Goal: Task Accomplishment & Management: Complete application form

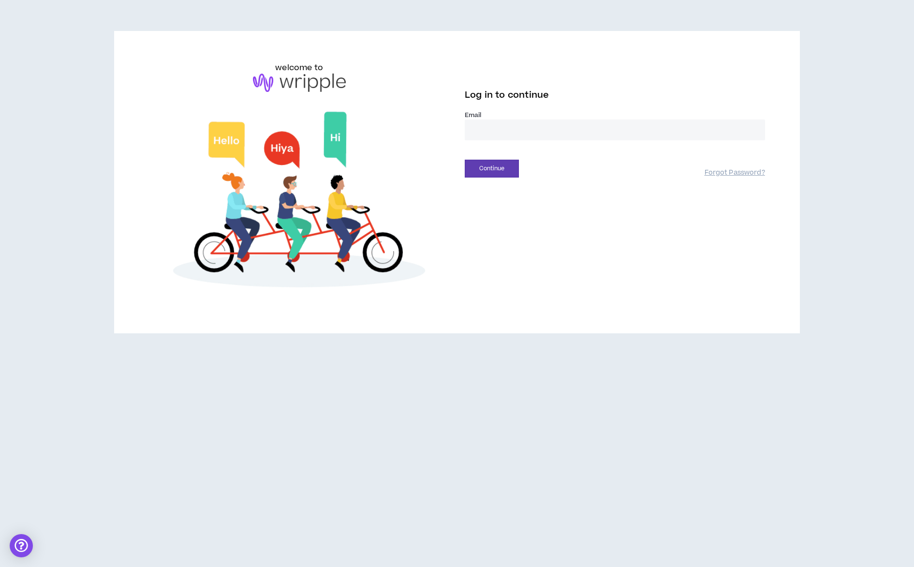
type input "**********"
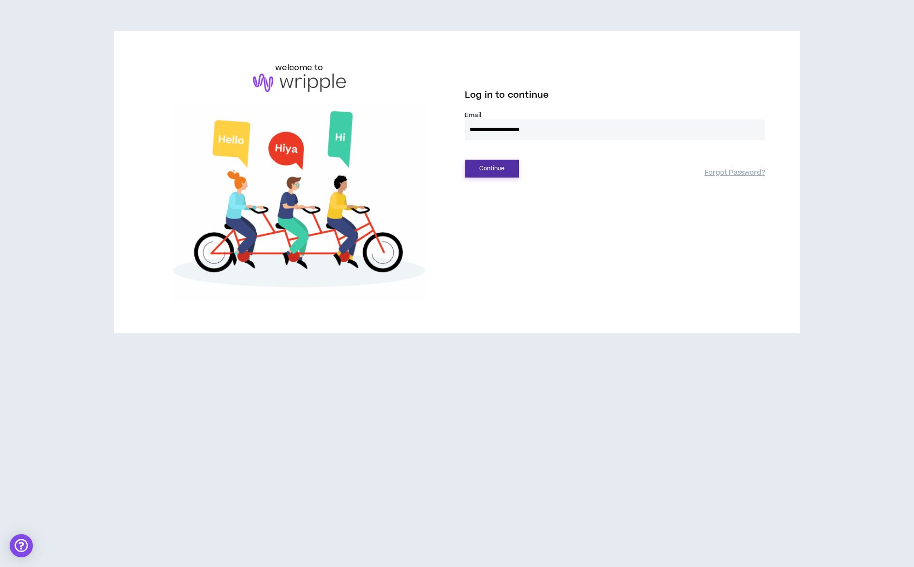
drag, startPoint x: 490, startPoint y: 169, endPoint x: 499, endPoint y: 169, distance: 8.7
click at [494, 169] on button "Continue" at bounding box center [492, 169] width 54 height 18
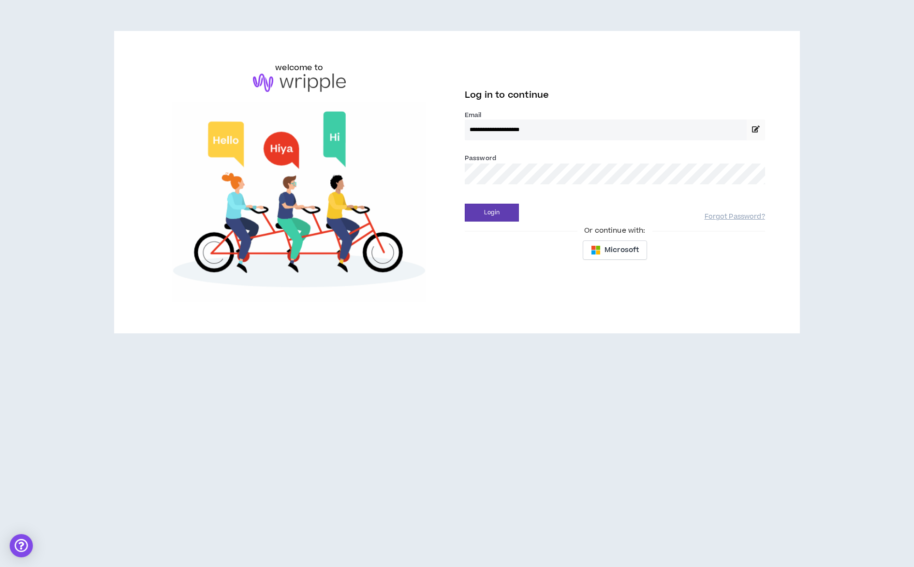
drag, startPoint x: 508, startPoint y: 210, endPoint x: 545, endPoint y: 211, distance: 37.2
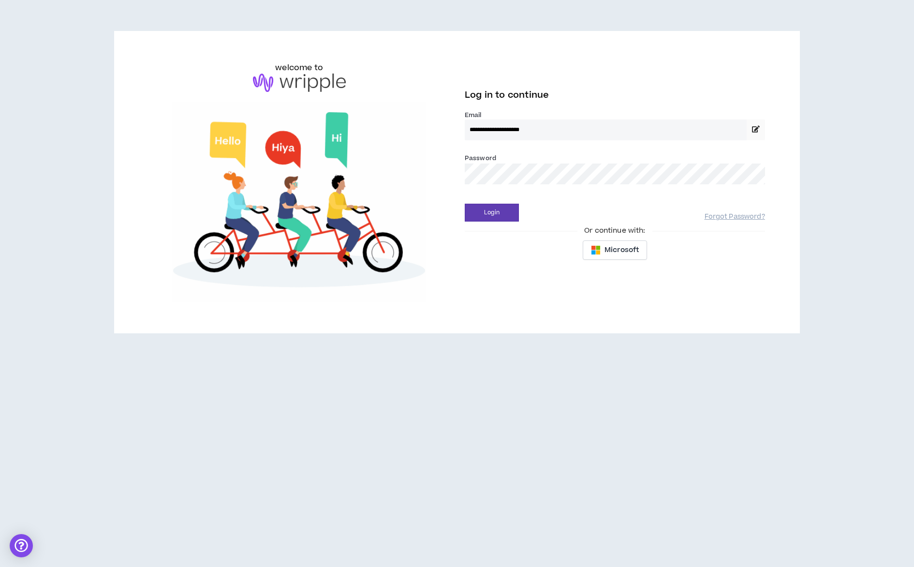
click at [508, 211] on button "Login" at bounding box center [492, 213] width 54 height 18
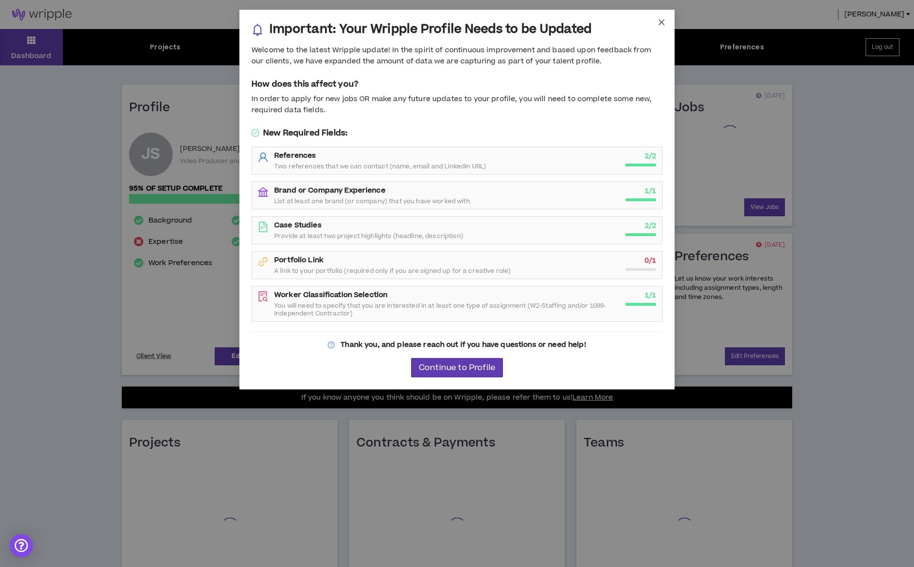
click at [659, 23] on icon "close" at bounding box center [662, 22] width 8 height 8
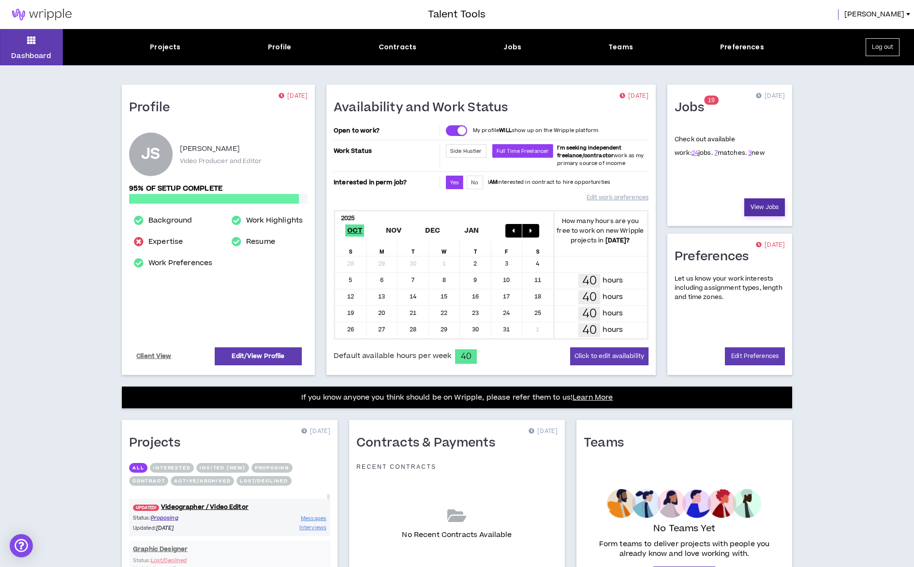
click at [764, 208] on link "View Jobs" at bounding box center [764, 207] width 41 height 18
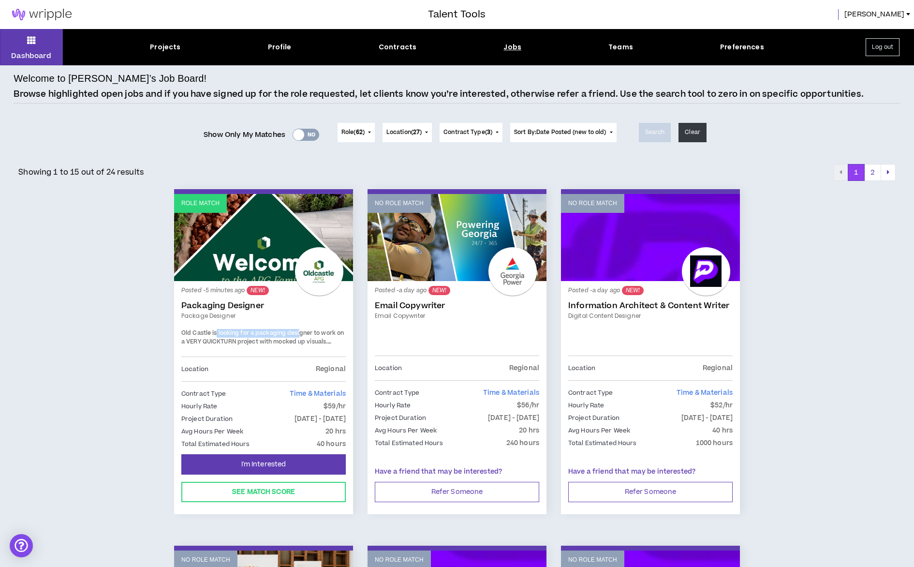
drag, startPoint x: 216, startPoint y: 333, endPoint x: 297, endPoint y: 330, distance: 81.3
click at [299, 331] on span "Old Castle is looking for a packaging designer to work on a VERY QUICKTURN proj…" at bounding box center [262, 337] width 162 height 17
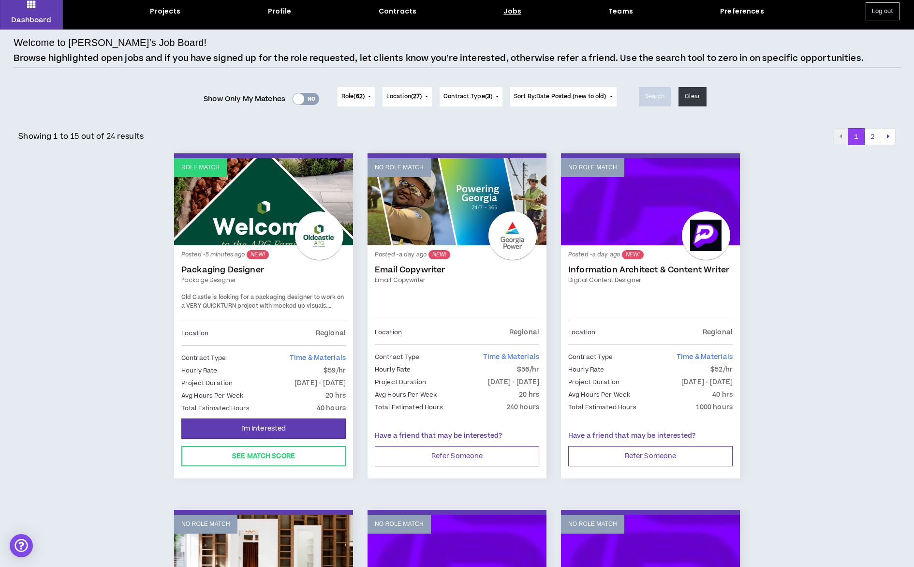
scroll to position [36, 0]
drag, startPoint x: 323, startPoint y: 366, endPoint x: 355, endPoint y: 364, distance: 32.5
click at [345, 366] on div "Hourly Rate $59/hr" at bounding box center [263, 370] width 164 height 11
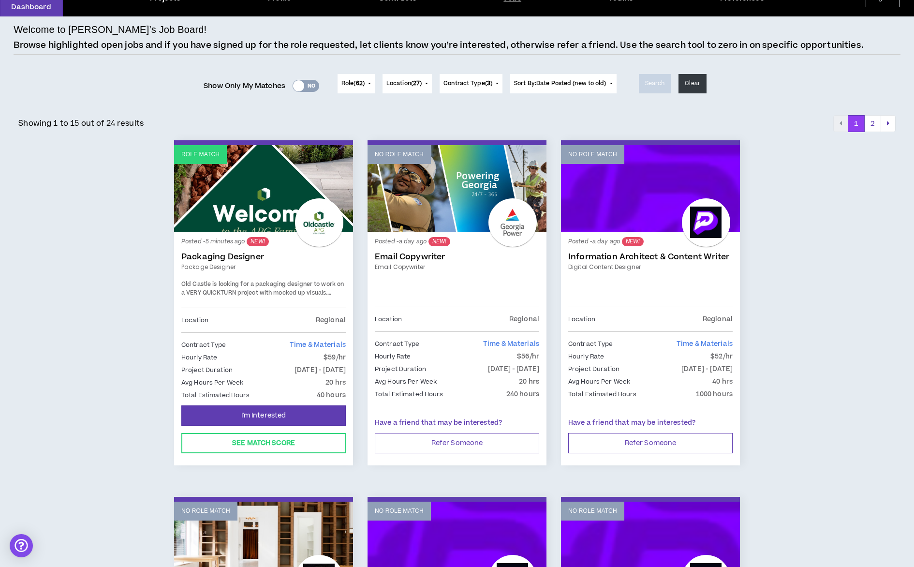
scroll to position [49, 0]
drag, startPoint x: 228, startPoint y: 368, endPoint x: 327, endPoint y: 367, distance: 99.1
click at [322, 368] on div "Project Duration [DATE] - [DATE]" at bounding box center [263, 370] width 164 height 11
click at [280, 411] on span "I'm Interested" at bounding box center [263, 415] width 45 height 9
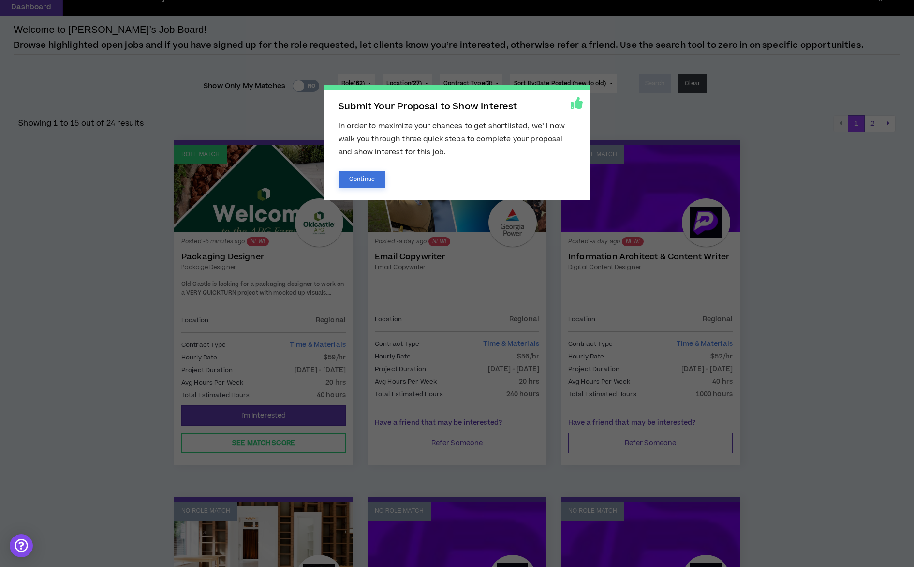
click at [364, 180] on button "Continue" at bounding box center [361, 179] width 47 height 17
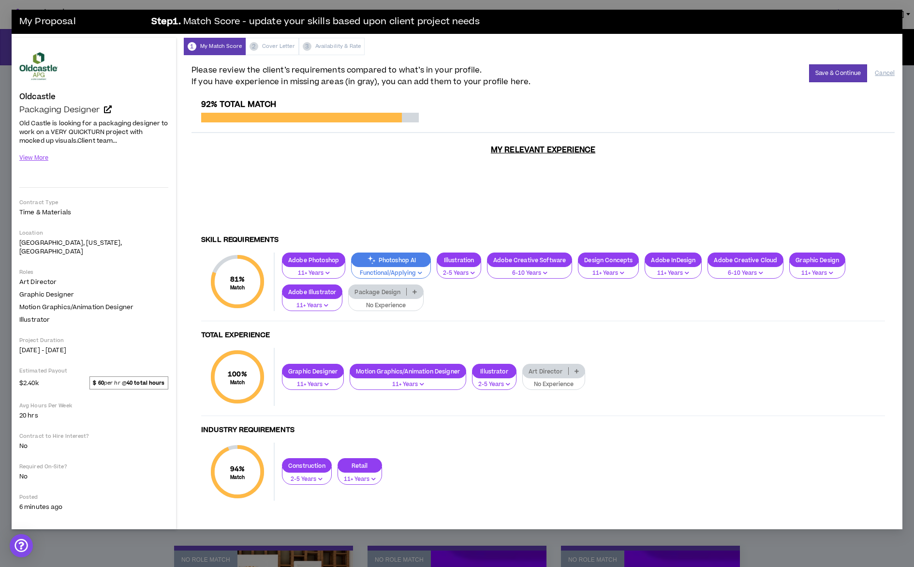
click at [416, 289] on icon at bounding box center [414, 291] width 4 height 5
drag, startPoint x: 404, startPoint y: 298, endPoint x: 440, endPoint y: 295, distance: 36.3
click at [404, 298] on span "0-1 Years" at bounding box center [385, 299] width 62 height 11
click at [388, 301] on p "0-1 Years" at bounding box center [377, 305] width 46 height 9
drag, startPoint x: 386, startPoint y: 283, endPoint x: 405, endPoint y: 282, distance: 18.9
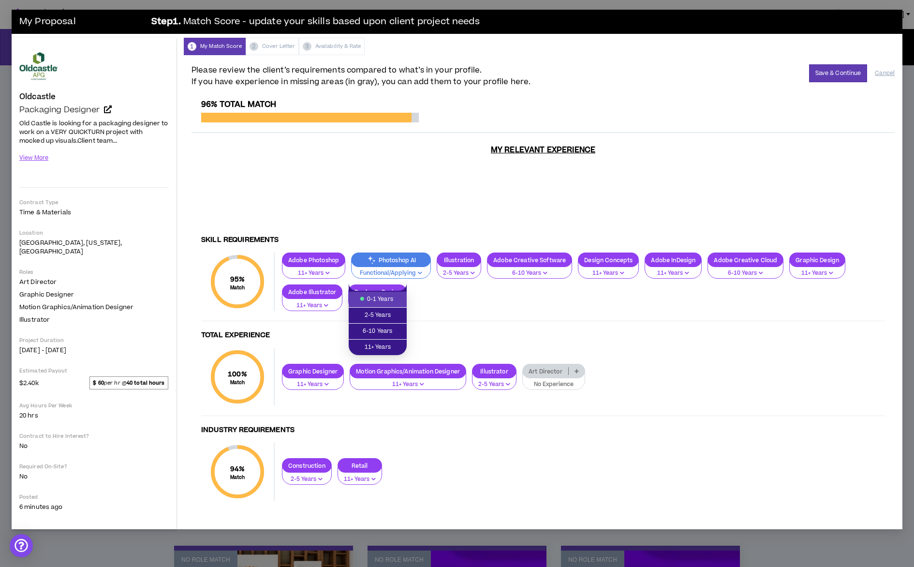
click at [383, 288] on p "Package Design" at bounding box center [378, 291] width 58 height 7
click at [393, 301] on p "0-1 Years" at bounding box center [377, 305] width 46 height 9
click at [440, 289] on div "Adobe Photoshop 11+ Years Photoshop AI Functional/Applying Illustration 2-5 Yea…" at bounding box center [580, 281] width 610 height 59
click at [387, 288] on p "Package Design" at bounding box center [378, 291] width 58 height 7
click at [480, 294] on div "Adobe Photoshop 11+ Years Photoshop AI Functional/Applying Illustration 2-5 Yea…" at bounding box center [580, 281] width 610 height 59
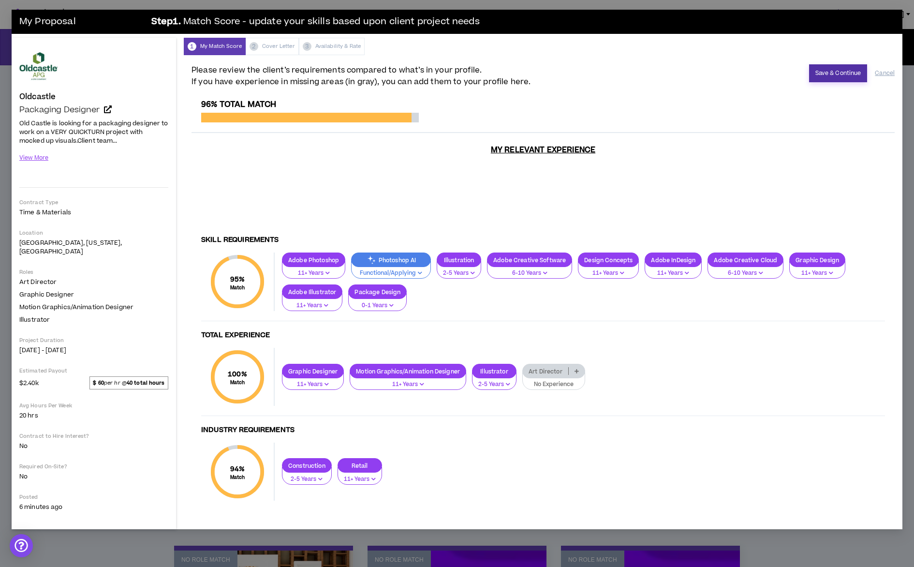
click at [839, 73] on button "Save & Continue" at bounding box center [838, 73] width 59 height 18
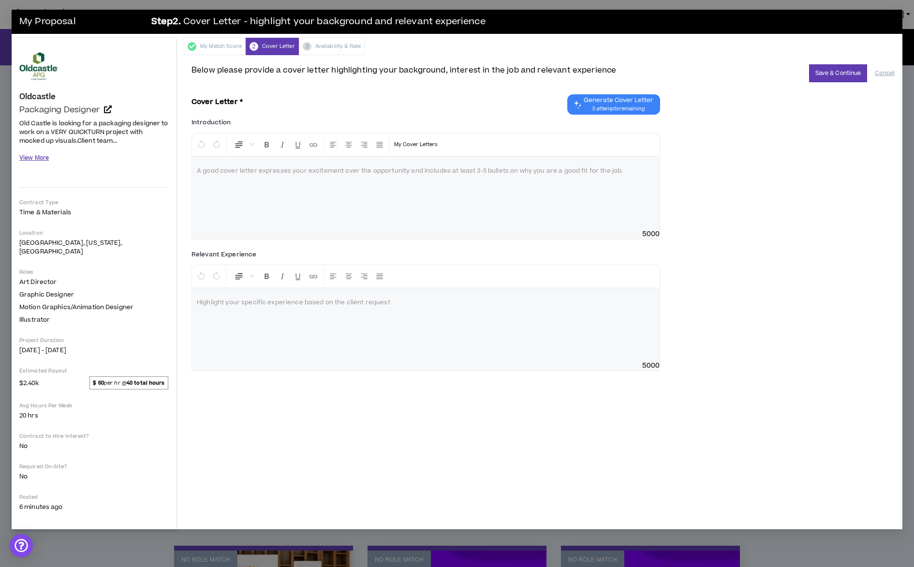
click at [41, 161] on button "View More" at bounding box center [33, 157] width 29 height 17
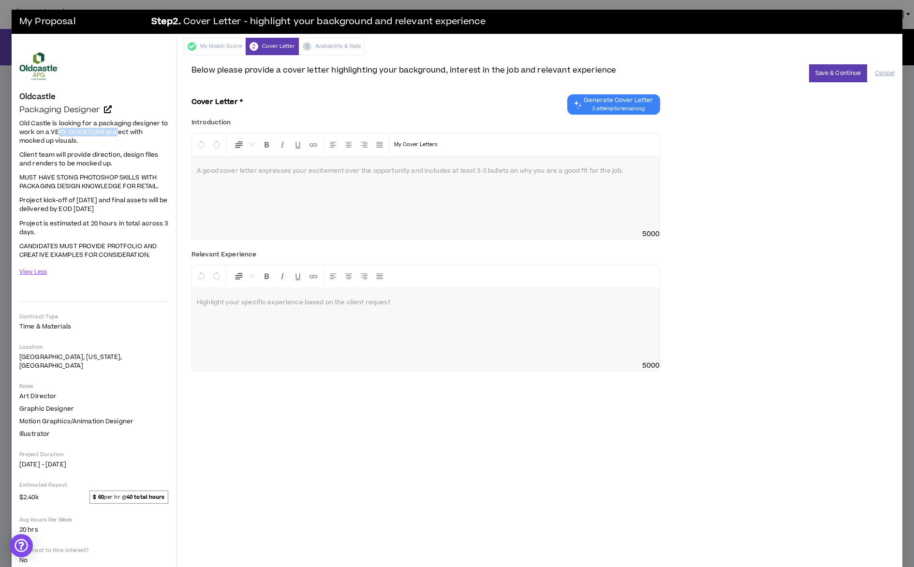
click at [117, 130] on span "Old Castle is looking for a packaging designer to work on a VERY QUICKTURN proj…" at bounding box center [93, 132] width 148 height 26
drag, startPoint x: 70, startPoint y: 139, endPoint x: 100, endPoint y: 137, distance: 29.6
click at [102, 138] on p "Old Castle is looking for a packaging designer to work on a VERY QUICKTURN proj…" at bounding box center [93, 132] width 149 height 28
click at [97, 138] on p "Old Castle is looking for a packaging designer to work on a VERY QUICKTURN proj…" at bounding box center [93, 132] width 149 height 28
drag, startPoint x: 27, startPoint y: 121, endPoint x: 121, endPoint y: 117, distance: 94.4
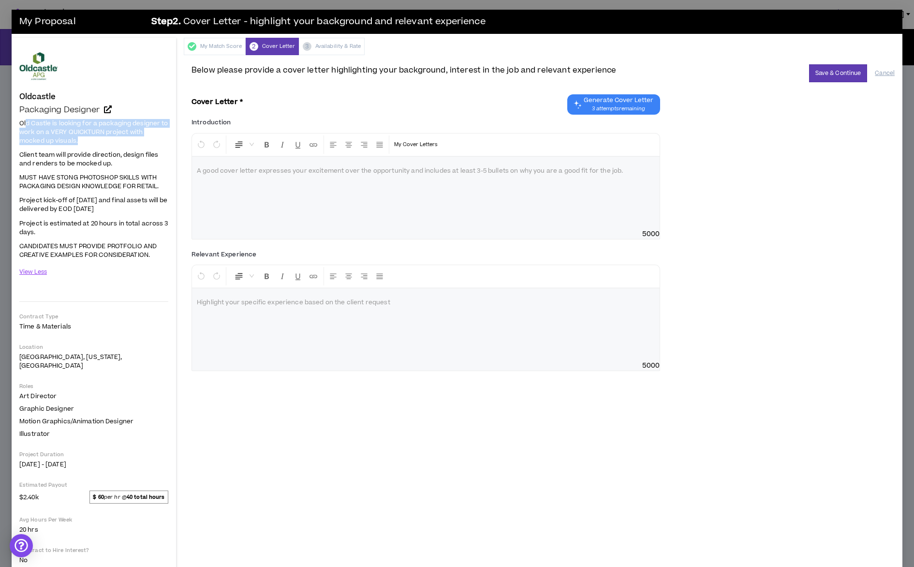
click at [117, 118] on p "Old Castle is looking for a packaging designer to work on a VERY QUICKTURN proj…" at bounding box center [93, 132] width 149 height 28
click at [108, 143] on p "Old Castle is looking for a packaging designer to work on a VERY QUICKTURN proj…" at bounding box center [93, 132] width 149 height 28
drag, startPoint x: 19, startPoint y: 121, endPoint x: 92, endPoint y: 141, distance: 75.1
click at [87, 140] on p "Old Castle is looking for a packaging designer to work on a VERY QUICKTURN proj…" at bounding box center [93, 132] width 149 height 28
drag, startPoint x: 92, startPoint y: 142, endPoint x: 77, endPoint y: 141, distance: 15.5
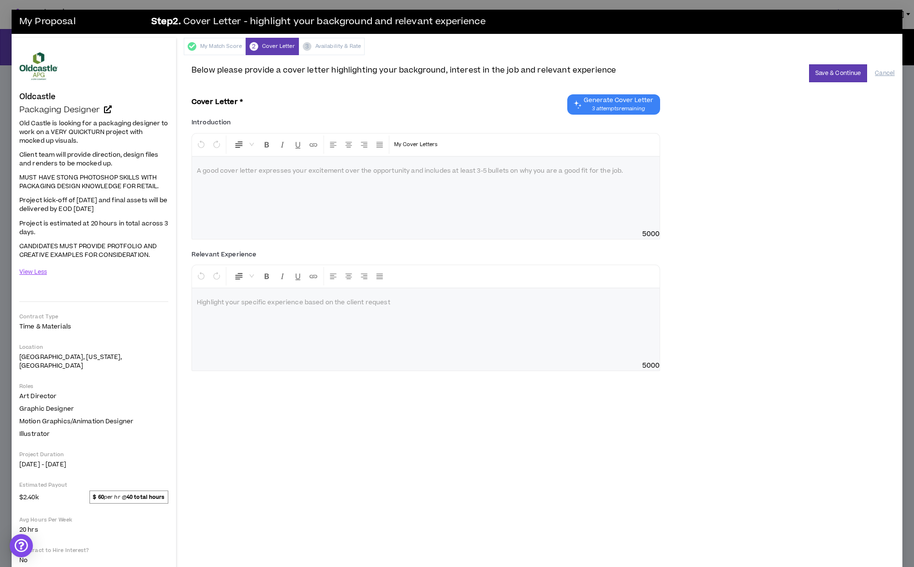
click at [90, 142] on p "Old Castle is looking for a packaging designer to work on a VERY QUICKTURN proj…" at bounding box center [93, 132] width 149 height 28
drag, startPoint x: 34, startPoint y: 121, endPoint x: 147, endPoint y: 121, distance: 113.1
click at [146, 121] on span "Old Castle is looking for a packaging designer to work on a VERY QUICKTURN proj…" at bounding box center [93, 132] width 148 height 26
drag, startPoint x: 49, startPoint y: 130, endPoint x: 126, endPoint y: 130, distance: 76.9
click at [156, 126] on span "Old Castle is looking for a packaging designer to work on a VERY QUICKTURN proj…" at bounding box center [93, 132] width 148 height 26
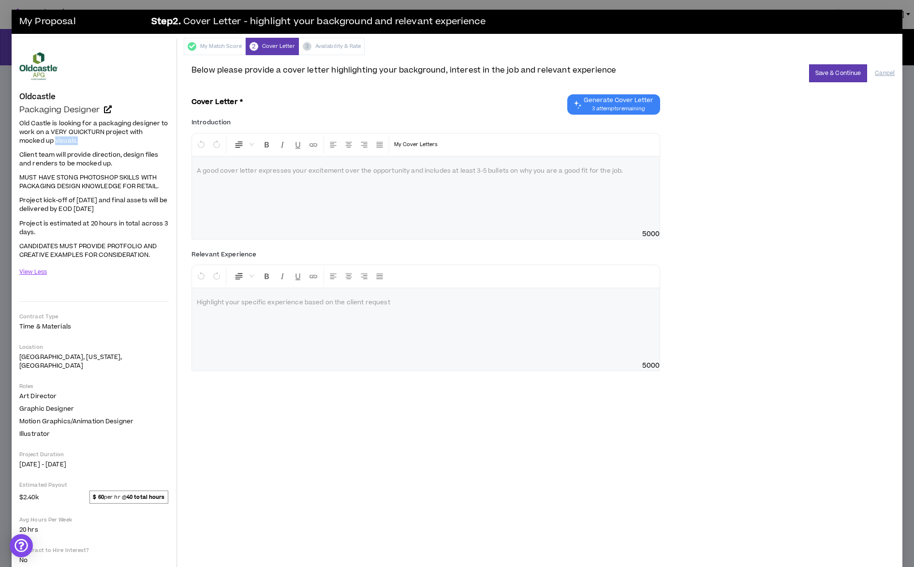
drag, startPoint x: 57, startPoint y: 138, endPoint x: 105, endPoint y: 136, distance: 48.9
click at [103, 136] on p "Old Castle is looking for a packaging designer to work on a VERY QUICKTURN proj…" at bounding box center [93, 132] width 149 height 28
click at [105, 136] on p "Old Castle is looking for a packaging designer to work on a VERY QUICKTURN proj…" at bounding box center [93, 132] width 149 height 28
drag, startPoint x: 47, startPoint y: 153, endPoint x: 139, endPoint y: 148, distance: 92.5
click at [136, 149] on span "Old Castle is looking for a packaging designer to work on a VERY QUICKTURN proj…" at bounding box center [93, 189] width 149 height 142
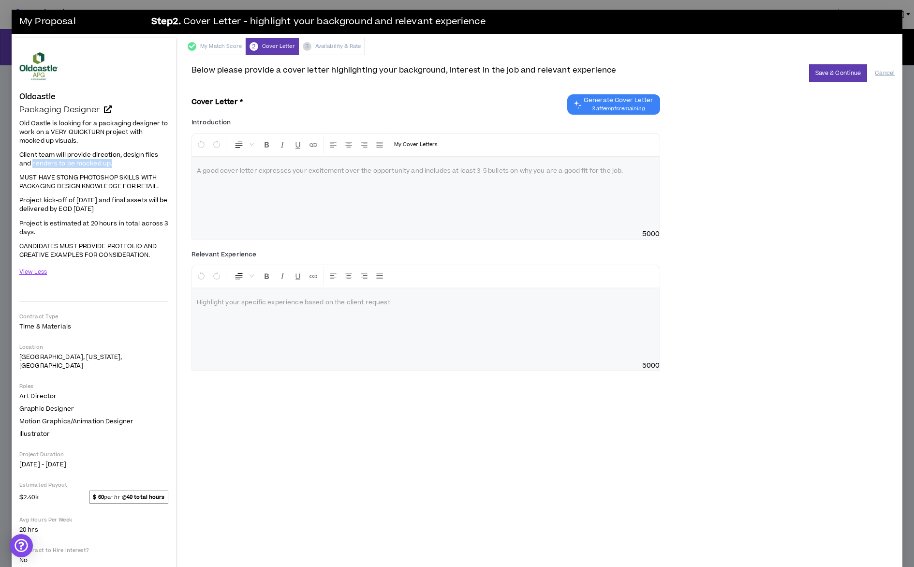
drag, startPoint x: 44, startPoint y: 162, endPoint x: 121, endPoint y: 160, distance: 77.4
click at [121, 159] on p "Client team will provide direction, design files and renders to be mocked up." at bounding box center [93, 158] width 149 height 19
click at [121, 160] on p "Client team will provide direction, design files and renders to be mocked up." at bounding box center [93, 158] width 149 height 19
drag, startPoint x: 27, startPoint y: 176, endPoint x: 115, endPoint y: 174, distance: 87.5
click at [125, 173] on span "MUST HAVE STONG PHOTOSHOP SKILLS WITH PACKAGING DESIGN KNOWLEDGE FOR RETAIL." at bounding box center [88, 181] width 139 height 17
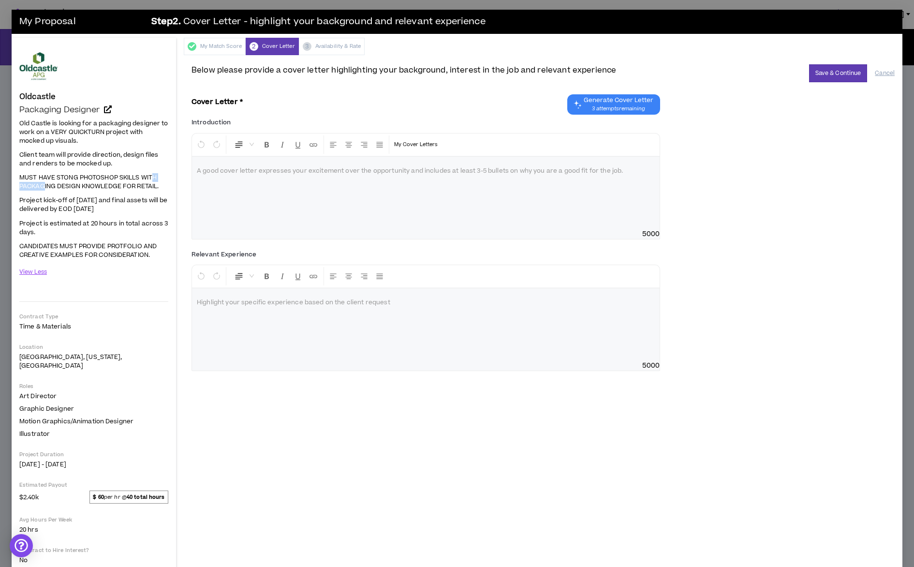
drag, startPoint x: 57, startPoint y: 184, endPoint x: 144, endPoint y: 180, distance: 87.1
click at [152, 180] on span "MUST HAVE STONG PHOTOSHOP SKILLS WITH PACKAGING DESIGN KNOWLEDGE FOR RETAIL." at bounding box center [88, 181] width 139 height 17
drag, startPoint x: 43, startPoint y: 198, endPoint x: 123, endPoint y: 196, distance: 80.3
click at [123, 196] on span "Project kick-off of [DATE] and final assets will be delivered by EOD [DATE]" at bounding box center [93, 204] width 148 height 17
click at [90, 205] on span "Project kick-off of [DATE] and final assets will be delivered by EOD [DATE]" at bounding box center [93, 204] width 148 height 17
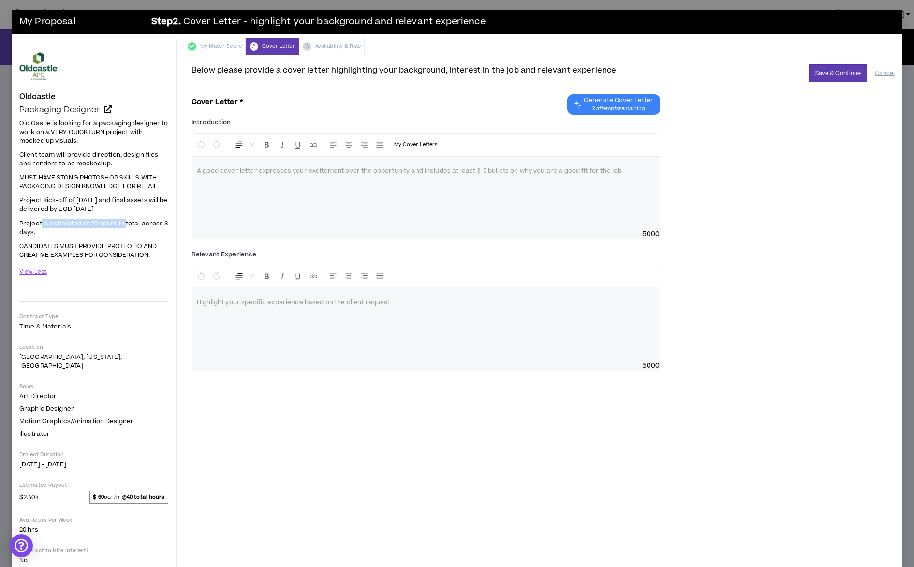
drag, startPoint x: 53, startPoint y: 223, endPoint x: 137, endPoint y: 217, distance: 84.4
click at [129, 220] on span "Project is estimated at 20 hours in total across 3 days." at bounding box center [93, 227] width 149 height 17
click at [814, 292] on div "Relevant Experience Normal Highlight your specific experience based on the clie…" at bounding box center [542, 313] width 703 height 132
drag, startPoint x: 86, startPoint y: 243, endPoint x: 147, endPoint y: 244, distance: 61.9
click at [149, 243] on span "CANDIDATES MUST PROVIDE PROTFOLIO AND CREATIVE EXAMPLES FOR CONSIDERATION." at bounding box center [87, 250] width 137 height 17
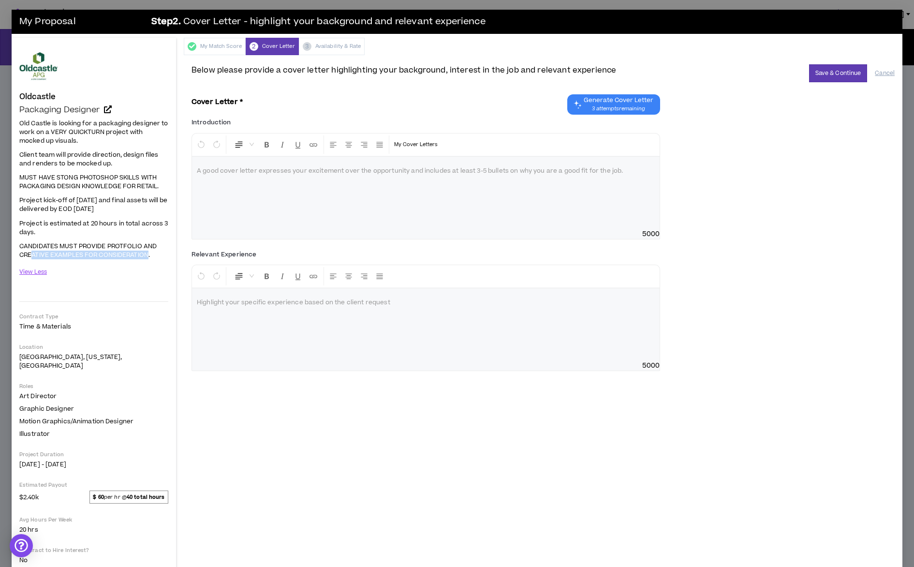
drag, startPoint x: 32, startPoint y: 253, endPoint x: 136, endPoint y: 254, distance: 104.4
click at [150, 252] on span "CANDIDATES MUST PROVIDE PROTFOLIO AND CREATIVE EXAMPLES FOR CONSIDERATION." at bounding box center [87, 250] width 137 height 17
click at [136, 254] on span "CANDIDATES MUST PROVIDE PROTFOLIO AND CREATIVE EXAMPLES FOR CONSIDERATION." at bounding box center [87, 250] width 137 height 17
drag, startPoint x: 888, startPoint y: 73, endPoint x: 880, endPoint y: 71, distance: 8.1
click at [888, 73] on button "Cancel" at bounding box center [885, 73] width 20 height 17
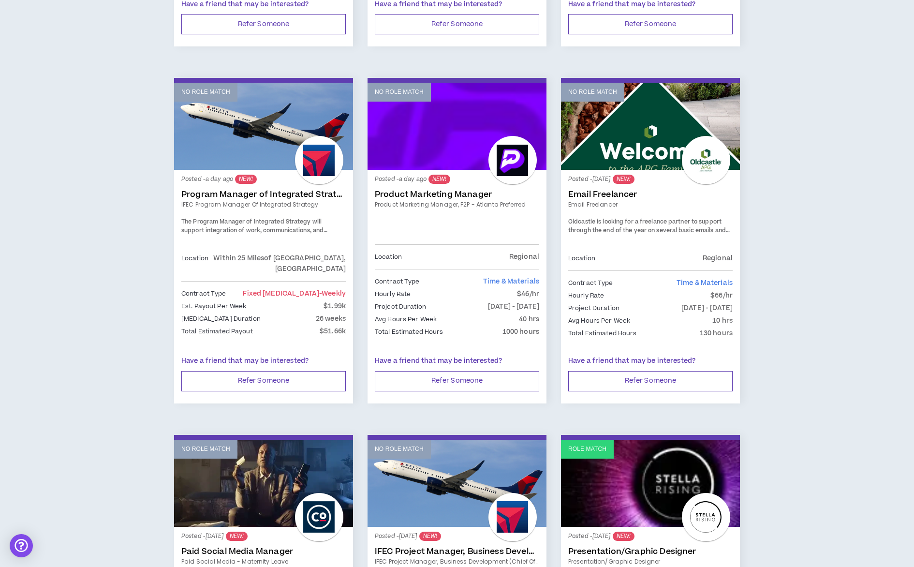
scroll to position [823, 0]
click at [654, 157] on link "No Role Match" at bounding box center [650, 126] width 179 height 87
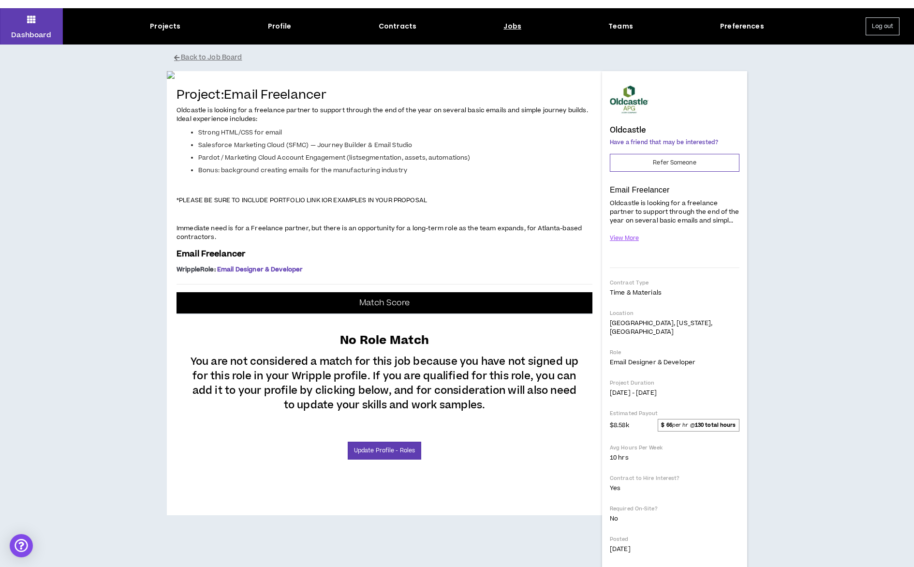
scroll to position [24, 0]
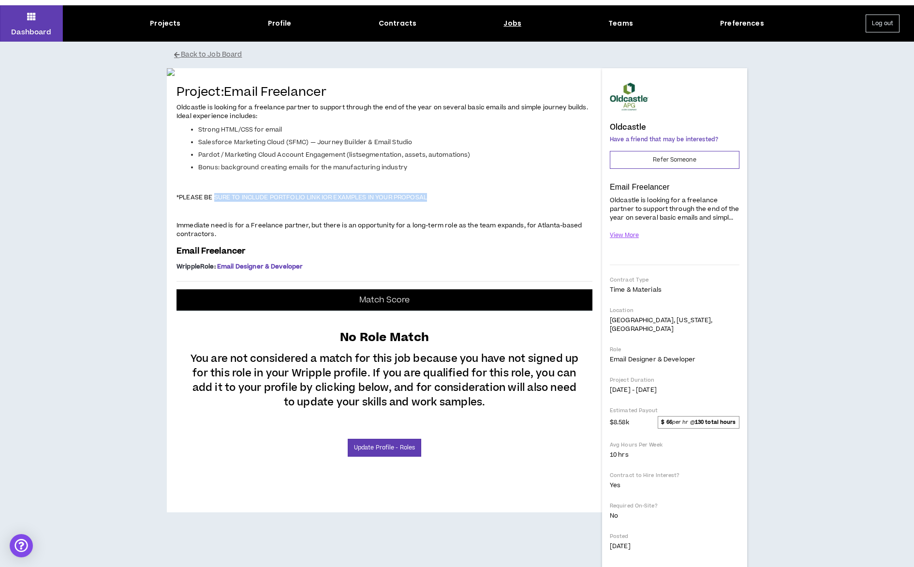
drag, startPoint x: 226, startPoint y: 418, endPoint x: 500, endPoint y: 425, distance: 273.7
click at [498, 239] on span "Oldcastle is looking for a freelance partner to support through the end of the …" at bounding box center [384, 171] width 416 height 137
click at [501, 202] on p "*PLEASE BE SURE TO INCLUDE PORTFOLIO LINK IOR EXAMPLES IN YOUR PROPOSAL" at bounding box center [384, 197] width 416 height 10
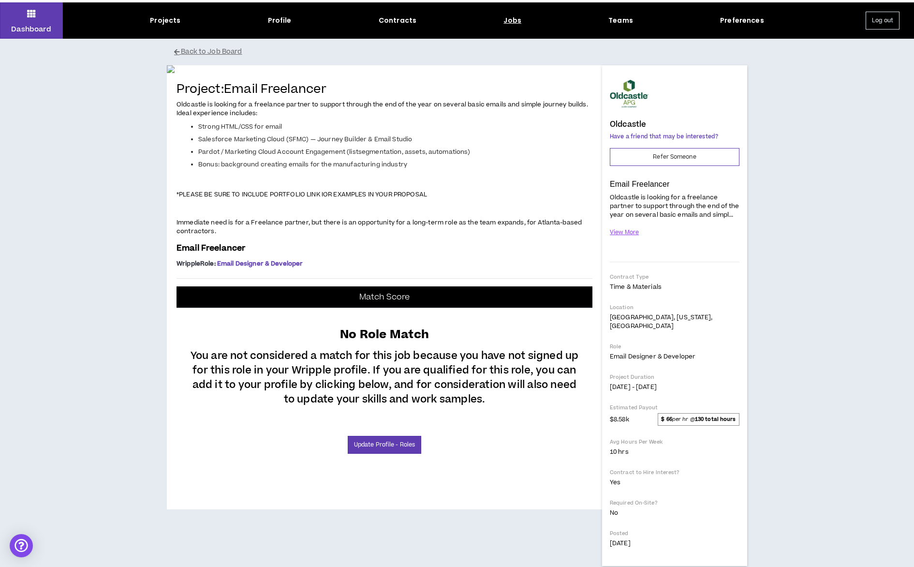
scroll to position [28, 0]
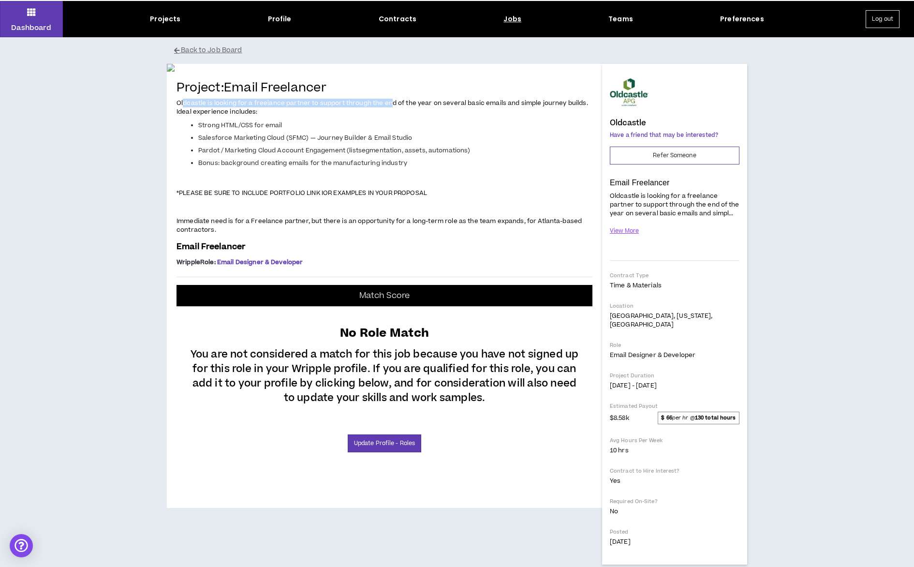
drag, startPoint x: 184, startPoint y: 324, endPoint x: 452, endPoint y: 331, distance: 267.5
click at [452, 117] on p "Oldcastle is looking for a freelance partner to support through the end of the …" at bounding box center [384, 107] width 416 height 19
click at [463, 117] on p "Oldcastle is looking for a freelance partner to support through the end of the …" at bounding box center [384, 107] width 416 height 19
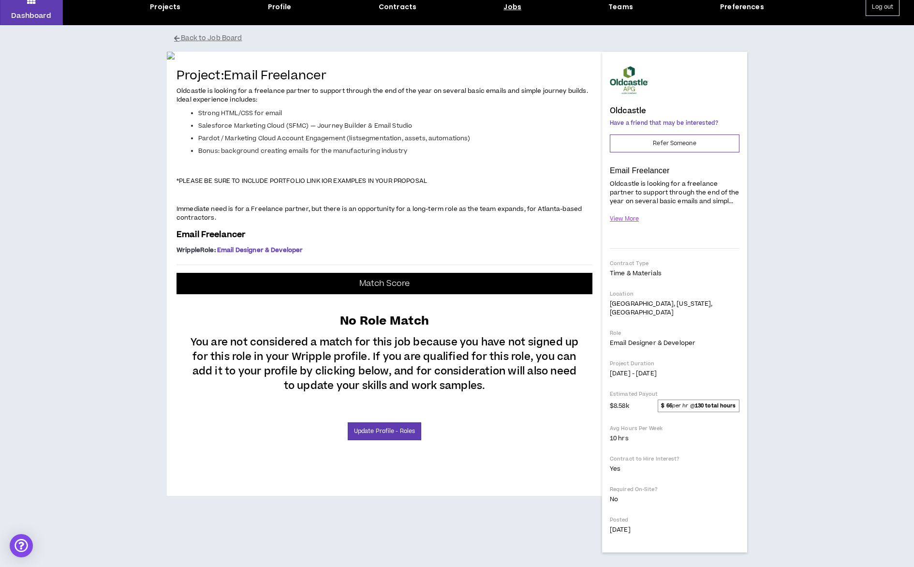
scroll to position [59, 0]
drag, startPoint x: 383, startPoint y: 297, endPoint x: 540, endPoint y: 297, distance: 156.7
click at [537, 104] on span "Oldcastle is looking for a freelance partner to support through the end of the …" at bounding box center [381, 95] width 411 height 17
click at [548, 117] on li "Strong HTML/CSS for email" at bounding box center [395, 113] width 394 height 9
drag, startPoint x: 200, startPoint y: 304, endPoint x: 264, endPoint y: 306, distance: 63.4
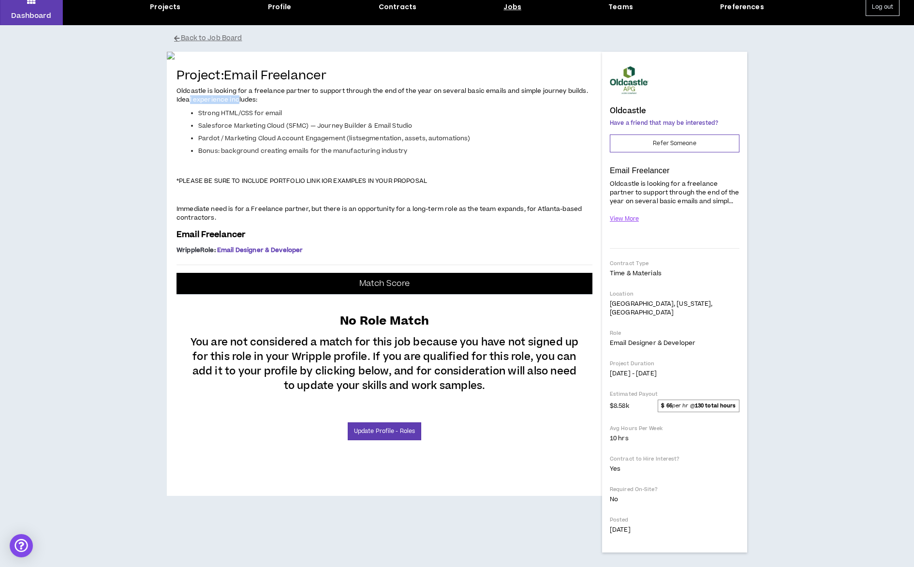
click at [264, 105] on p "Oldcastle is looking for a freelance partner to support through the end of the …" at bounding box center [384, 95] width 416 height 19
drag, startPoint x: 261, startPoint y: 317, endPoint x: 376, endPoint y: 318, distance: 115.1
click at [366, 117] on li "Strong HTML/CSS for email" at bounding box center [395, 113] width 394 height 9
click at [373, 117] on li "Strong HTML/CSS for email" at bounding box center [395, 113] width 394 height 9
drag, startPoint x: 206, startPoint y: 330, endPoint x: 519, endPoint y: 332, distance: 312.8
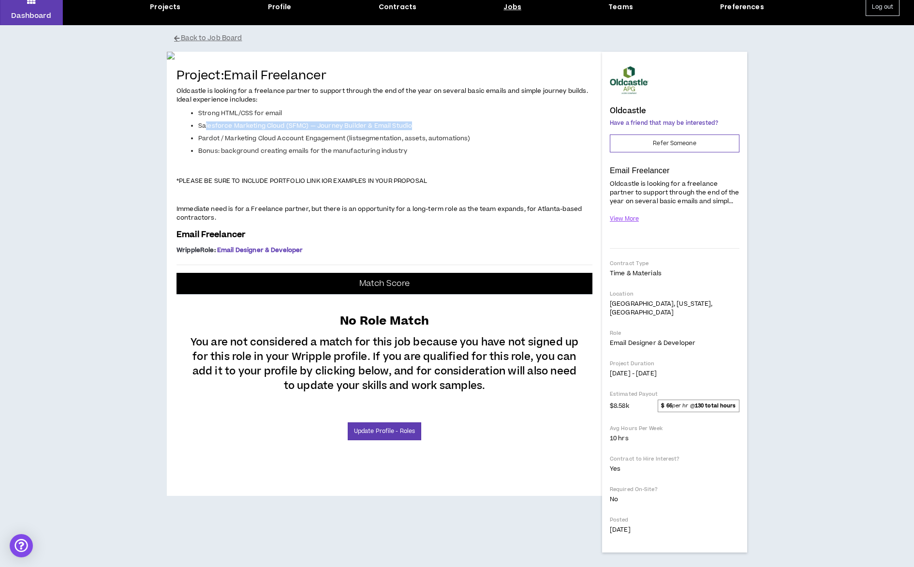
click at [516, 130] on li "Salesforce Marketing Cloud (SFMC) — Journey Builder & Email Studio" at bounding box center [395, 125] width 394 height 9
click at [519, 130] on li "Salesforce Marketing Cloud (SFMC) — Journey Builder & Email Studio" at bounding box center [395, 125] width 394 height 9
drag, startPoint x: 203, startPoint y: 340, endPoint x: 582, endPoint y: 344, distance: 379.1
click at [579, 143] on li "Pardot / Marketing Cloud Account Engagement (listsegmentation, assets, automati…" at bounding box center [395, 138] width 394 height 9
click at [582, 143] on li "Pardot / Marketing Cloud Account Engagement (listsegmentation, assets, automati…" at bounding box center [395, 138] width 394 height 9
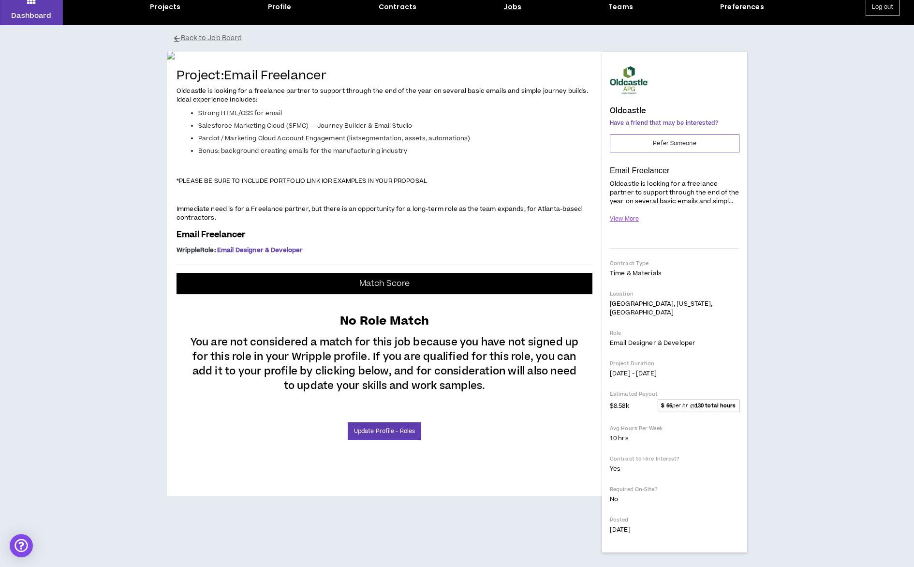
scroll to position [77, 0]
drag, startPoint x: 212, startPoint y: 337, endPoint x: 525, endPoint y: 344, distance: 312.4
click at [465, 155] on li "Bonus: background creating emails for the manufacturing industry" at bounding box center [395, 151] width 394 height 9
drag, startPoint x: 526, startPoint y: 345, endPoint x: 508, endPoint y: 343, distance: 17.9
click at [526, 223] on span "Oldcastle is looking for a freelance partner to support through the end of the …" at bounding box center [384, 154] width 416 height 137
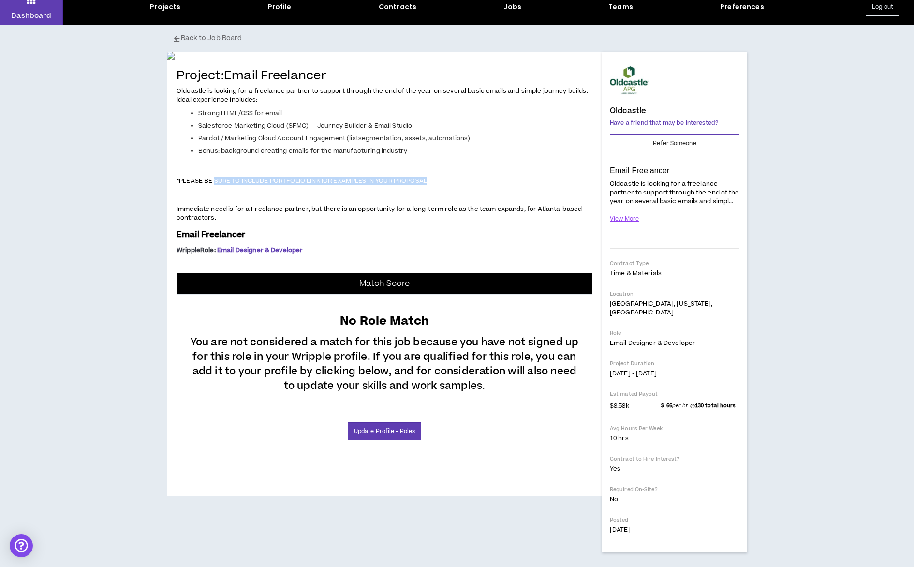
drag, startPoint x: 216, startPoint y: 366, endPoint x: 559, endPoint y: 366, distance: 343.8
click at [559, 186] on p "*PLEASE BE SURE TO INCLUDE PORTFOLIO LINK IOR EXAMPLES IN YOUR PROPOSAL" at bounding box center [384, 181] width 416 height 10
click at [578, 186] on p "*PLEASE BE SURE TO INCLUDE PORTFOLIO LINK IOR EXAMPLES IN YOUR PROPOSAL" at bounding box center [384, 181] width 416 height 10
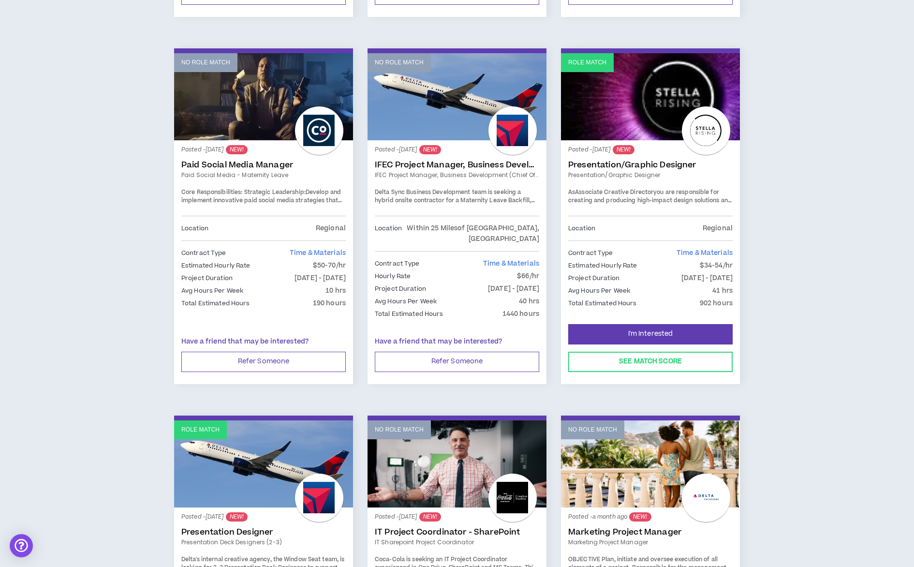
scroll to position [1214, 0]
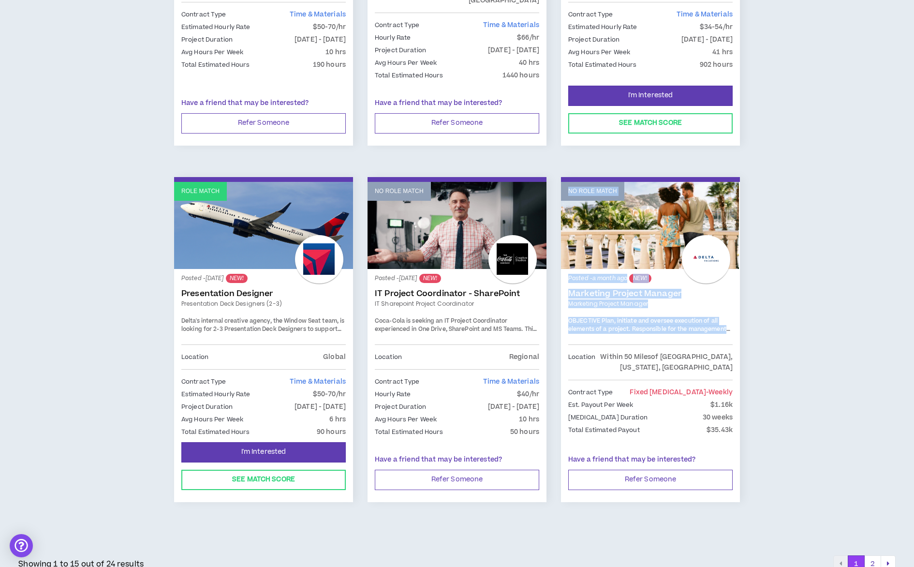
scroll to position [1448, 0]
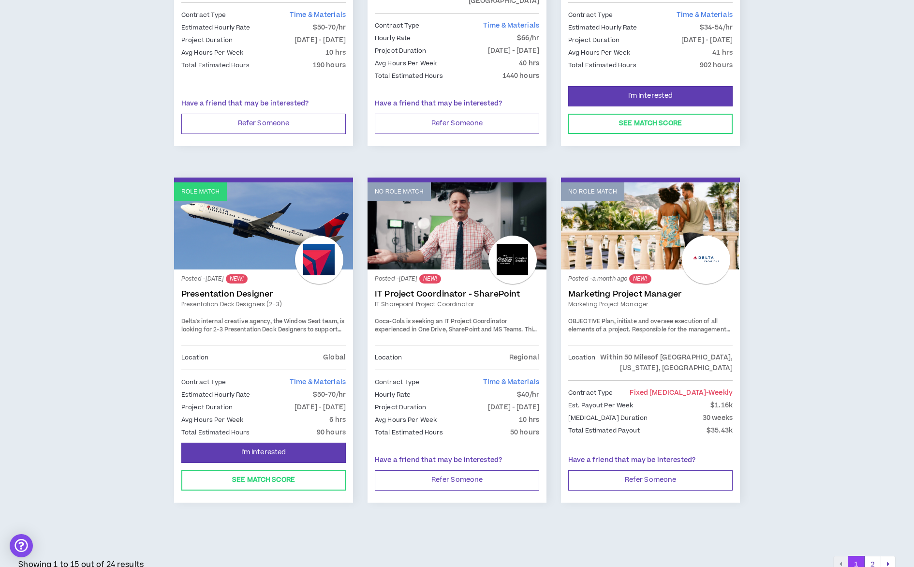
drag, startPoint x: 848, startPoint y: 381, endPoint x: 858, endPoint y: 380, distance: 9.9
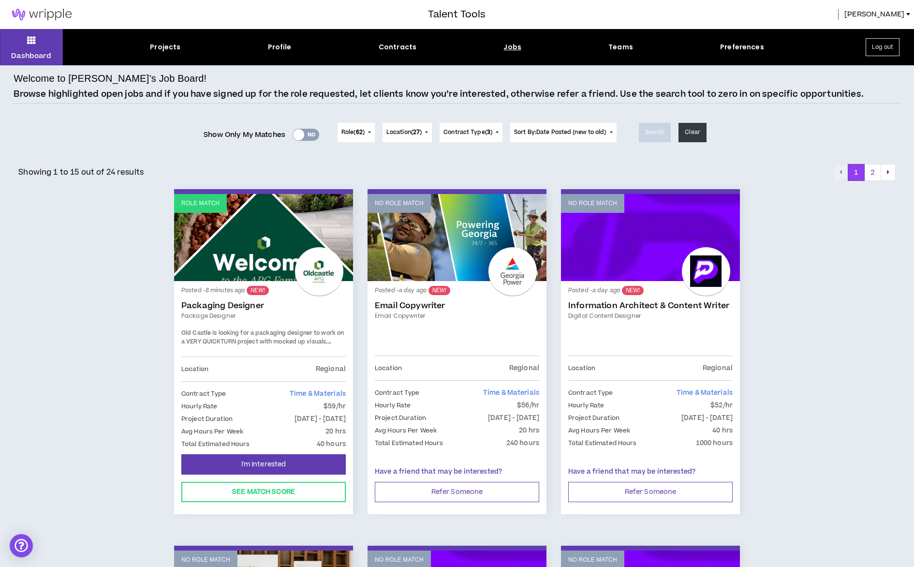
scroll to position [0, 0]
